Goal: Navigation & Orientation: Find specific page/section

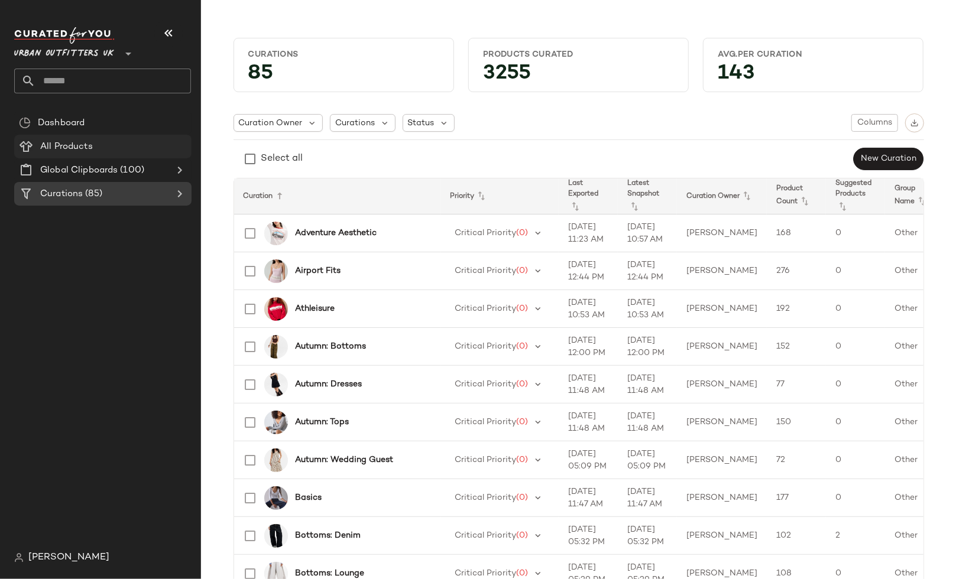
click at [139, 139] on Products "All Products" at bounding box center [102, 147] width 177 height 24
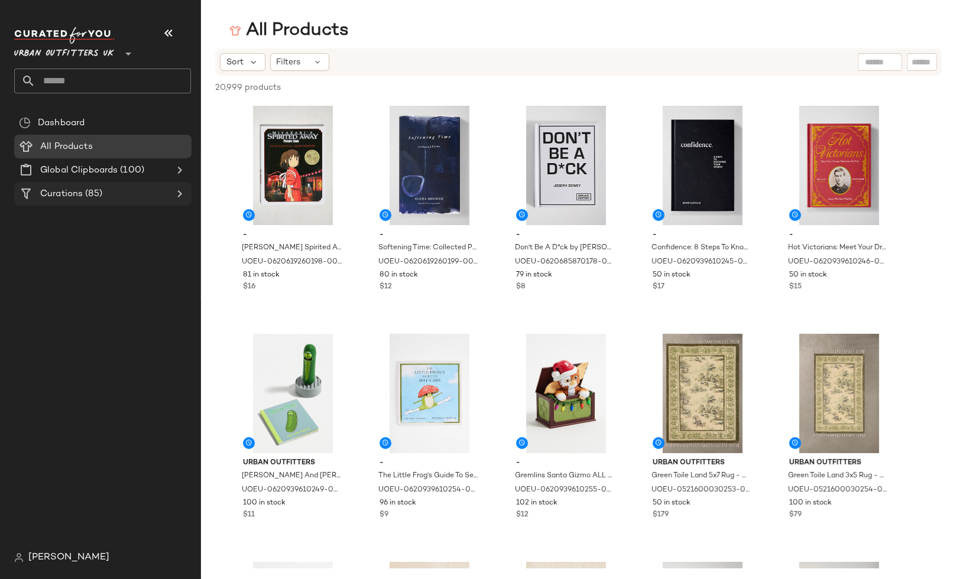
click at [171, 192] on div at bounding box center [178, 194] width 17 height 14
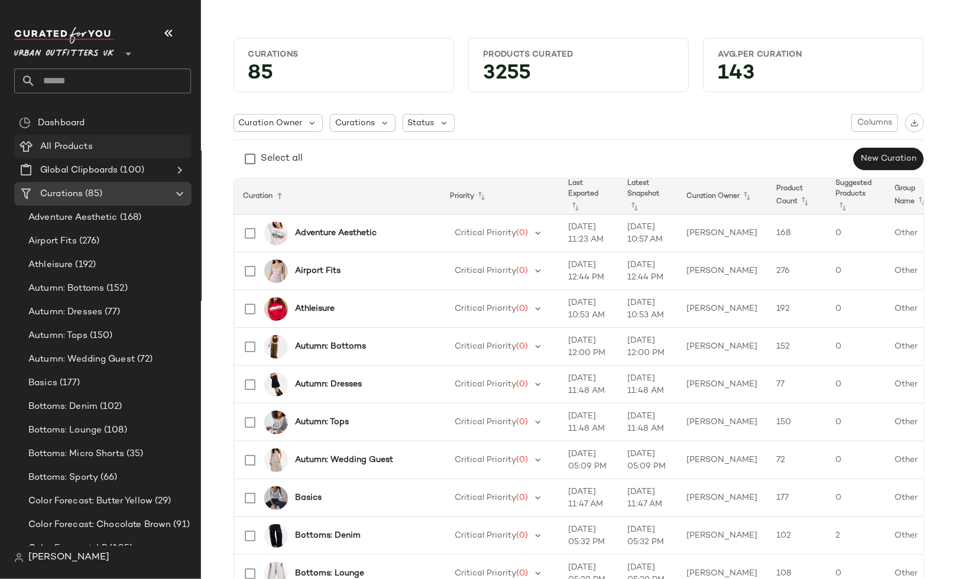
click at [130, 150] on div "All Products" at bounding box center [112, 147] width 150 height 14
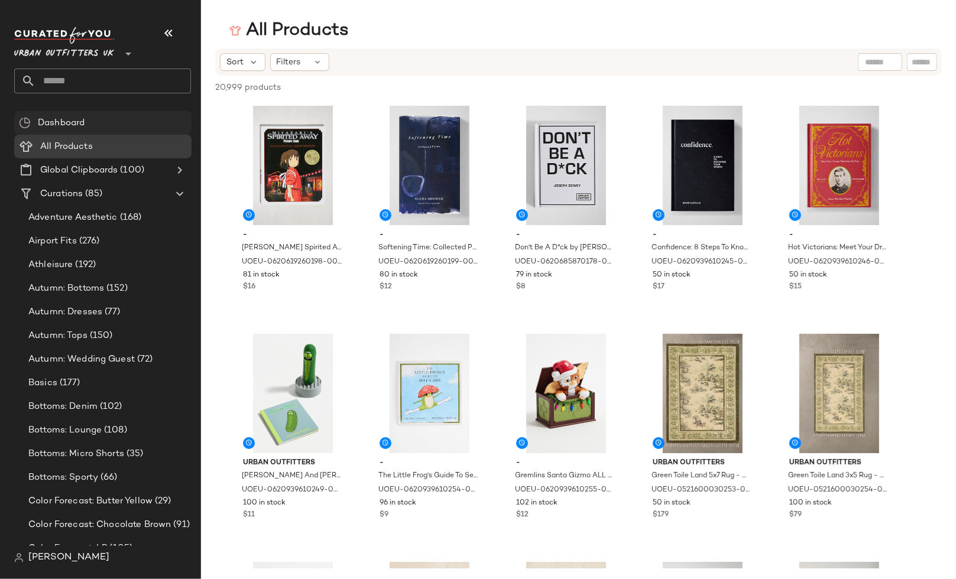
click at [113, 121] on div "Dashboard" at bounding box center [110, 123] width 153 height 14
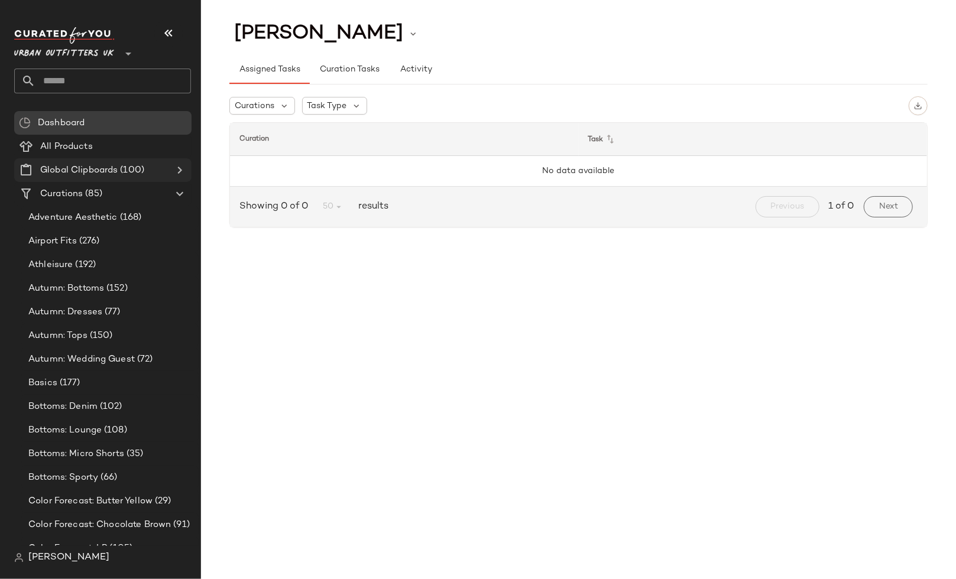
click at [100, 177] on Clipboards "Global Clipboards (100)" at bounding box center [102, 170] width 177 height 24
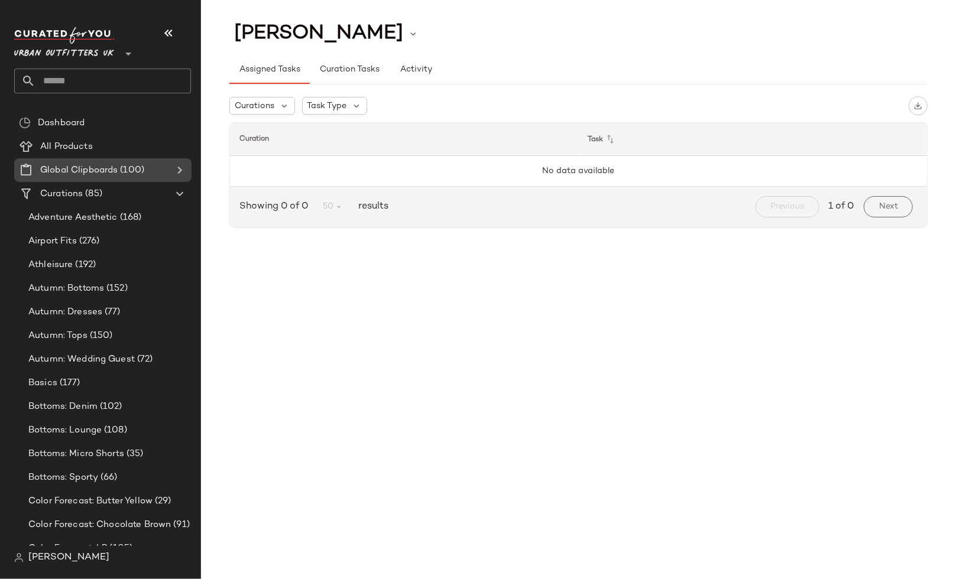
click at [103, 166] on span "Global Clipboards" at bounding box center [78, 171] width 77 height 14
click at [97, 195] on span "(85)" at bounding box center [93, 194] width 20 height 14
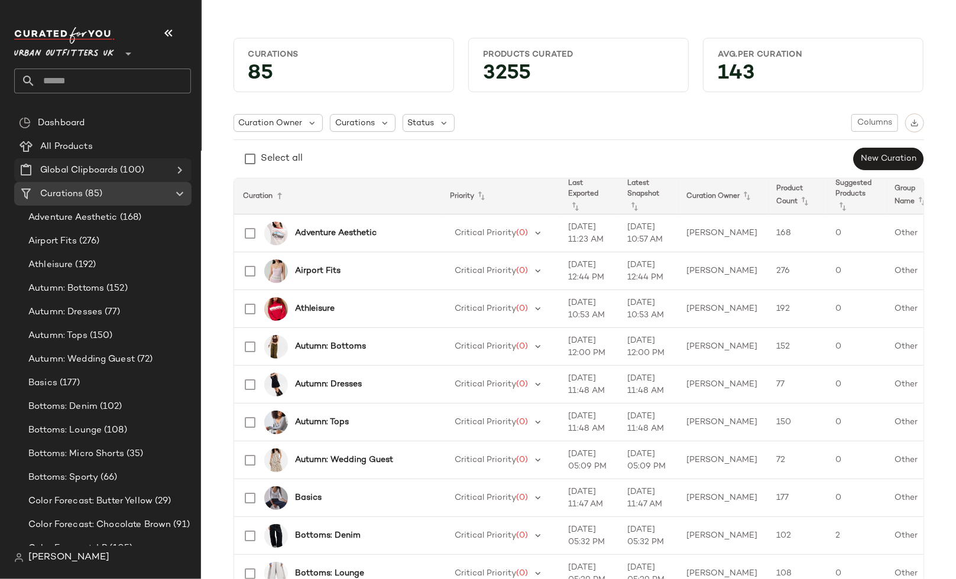
click at [117, 160] on Clipboards "Global Clipboards (100)" at bounding box center [102, 170] width 177 height 24
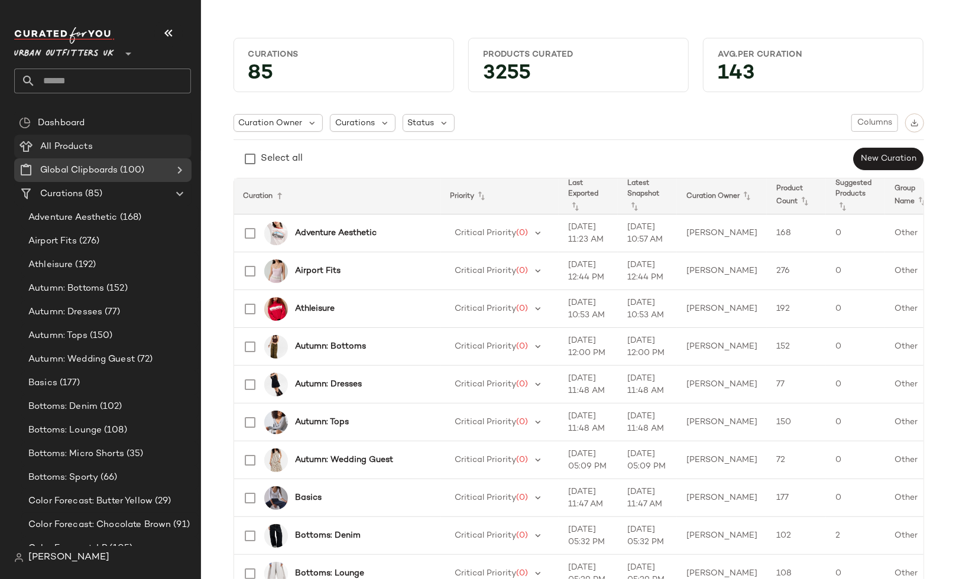
click at [90, 147] on span "All Products" at bounding box center [66, 147] width 53 height 14
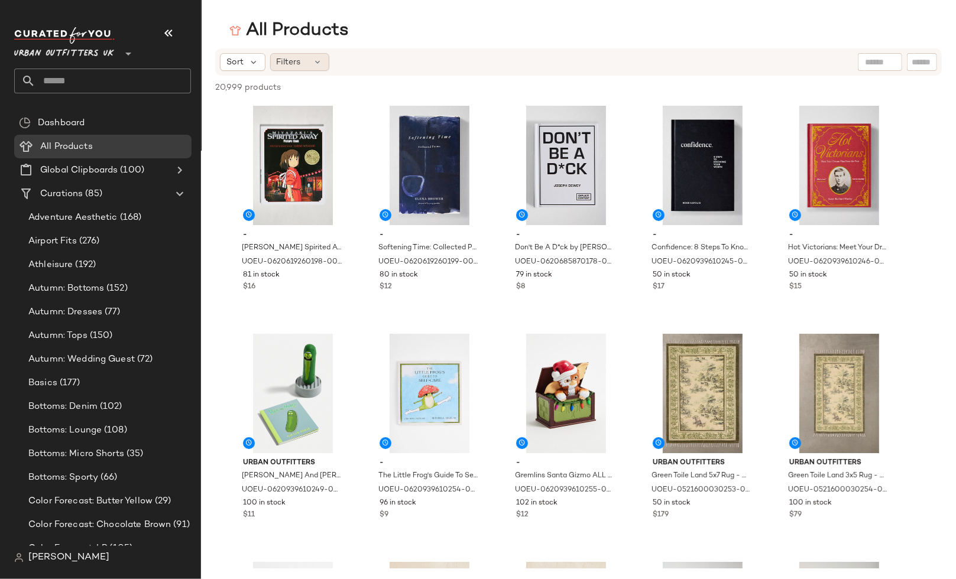
click at [275, 55] on div "Filters" at bounding box center [299, 62] width 59 height 18
